Goal: Task Accomplishment & Management: Use online tool/utility

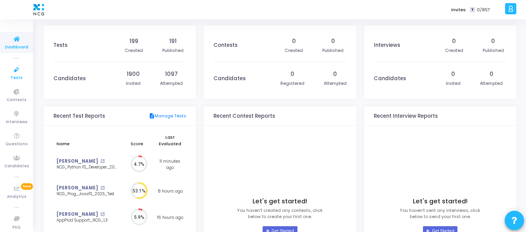
click at [13, 78] on span "Tests" at bounding box center [16, 78] width 12 height 7
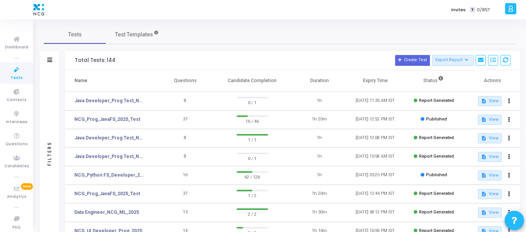
click at [150, 59] on h3 "Total Tests: 144 Create Test Export Report Id Name Job Role Questions Candidate…" at bounding box center [292, 60] width 435 height 11
click at [128, 120] on link "NCG_Prog_JavaFS_2025_Test" at bounding box center [107, 119] width 66 height 7
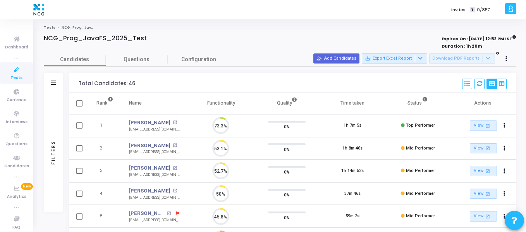
scroll to position [16, 20]
click at [348, 60] on button "person_add_alt Add Candidates" at bounding box center [336, 58] width 46 height 10
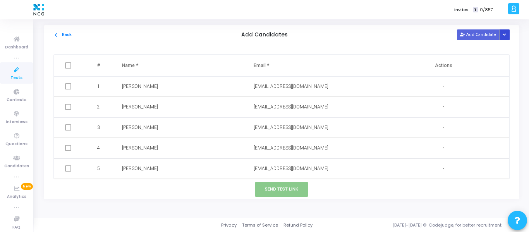
click at [504, 37] on icon "Button group with nested dropdown" at bounding box center [503, 35] width 3 height 4
click at [481, 54] on button "Upload Candidate List" at bounding box center [476, 50] width 59 height 10
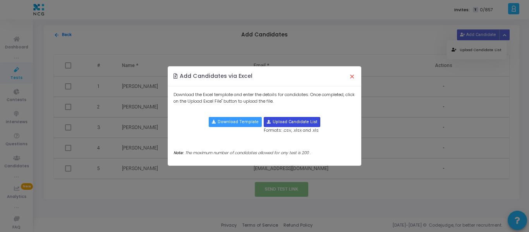
click at [284, 120] on input "file" at bounding box center [292, 121] width 56 height 9
type input "C:\fakepath\CodeJudge Test_Java.csv"
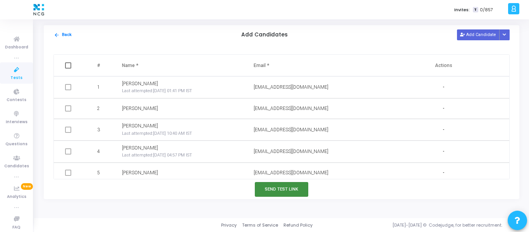
click at [272, 187] on button "Send Test Link" at bounding box center [281, 189] width 53 height 14
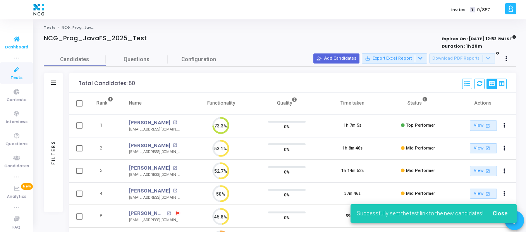
click at [14, 38] on icon at bounding box center [17, 39] width 16 height 10
